Goal: Transaction & Acquisition: Obtain resource

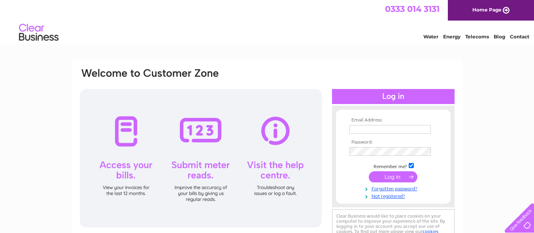
click at [404, 130] on input "text" at bounding box center [389, 129] width 81 height 9
type input "p.kaur12@outlook.com"
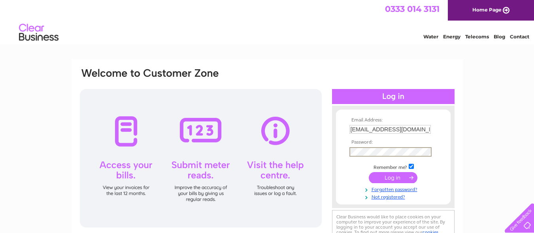
click at [369, 172] on input "submit" at bounding box center [393, 177] width 49 height 11
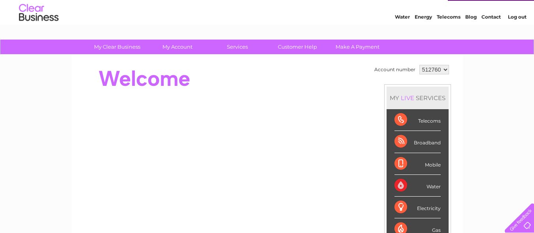
scroll to position [32, 0]
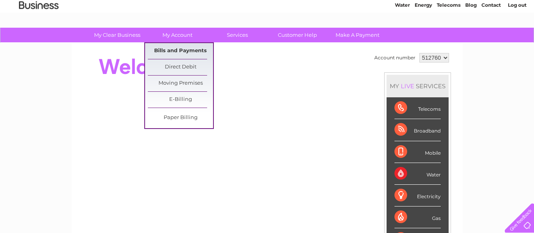
click at [161, 46] on link "Bills and Payments" at bounding box center [180, 51] width 65 height 16
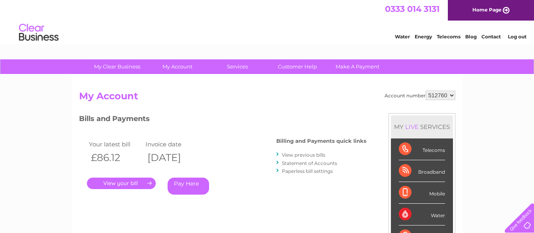
click at [317, 152] on link "View previous bills" at bounding box center [303, 155] width 43 height 6
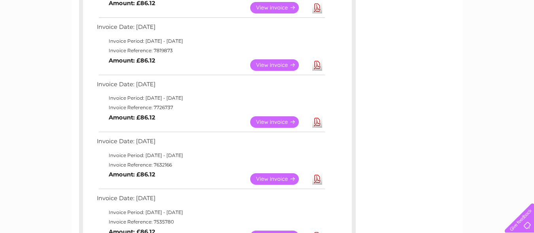
scroll to position [241, 0]
click at [320, 122] on link "Download" at bounding box center [317, 121] width 10 height 11
click at [354, 106] on div "Invoice Date: 11 August 2025 Invoice Period: 1 August 2025 - 31 August 2025 Inv…" at bounding box center [217, 133] width 277 height 453
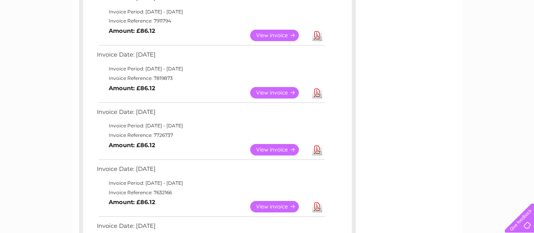
scroll to position [210, 0]
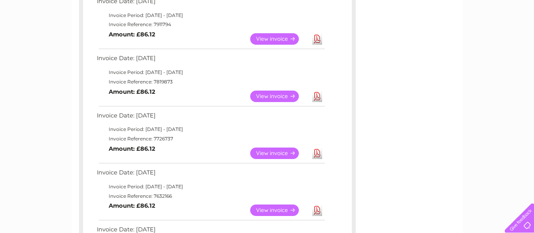
click at [320, 97] on link "Download" at bounding box center [317, 96] width 10 height 11
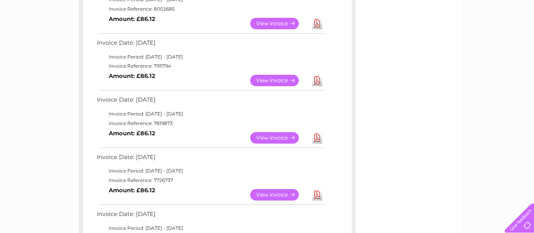
scroll to position [161, 0]
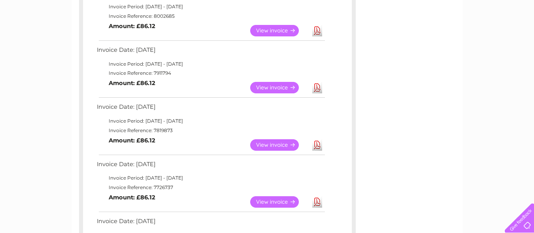
click at [317, 89] on link "Download" at bounding box center [317, 87] width 10 height 11
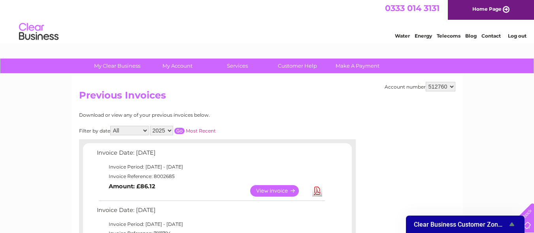
scroll to position [0, 0]
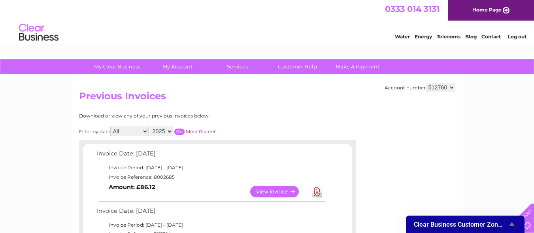
click at [515, 37] on link "Log out" at bounding box center [517, 37] width 19 height 6
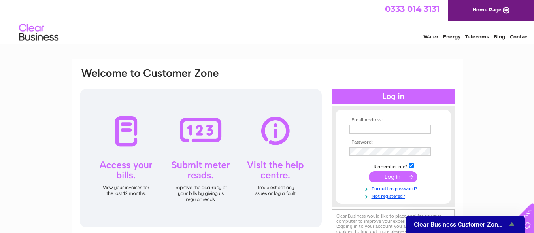
click at [494, 40] on div "Email Address: Password:" at bounding box center [499, 36] width 11 height 8
